Goal: Task Accomplishment & Management: Complete application form

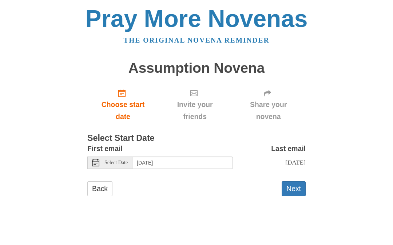
click at [293, 186] on button "Next" at bounding box center [293, 188] width 24 height 15
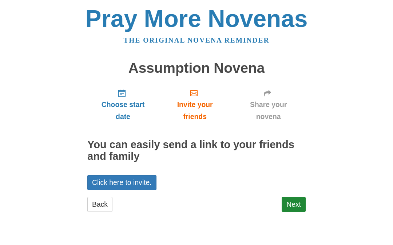
click at [291, 204] on link "Next" at bounding box center [293, 204] width 24 height 15
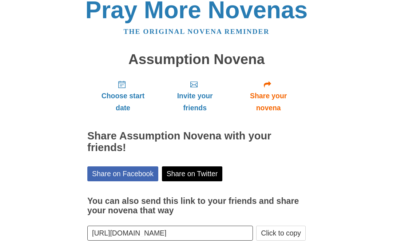
scroll to position [11, 0]
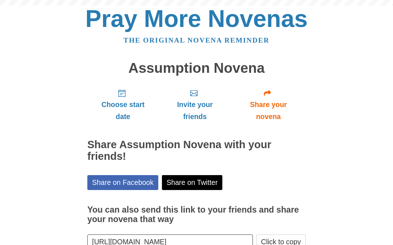
scroll to position [0, 0]
